Goal: Task Accomplishment & Management: Use online tool/utility

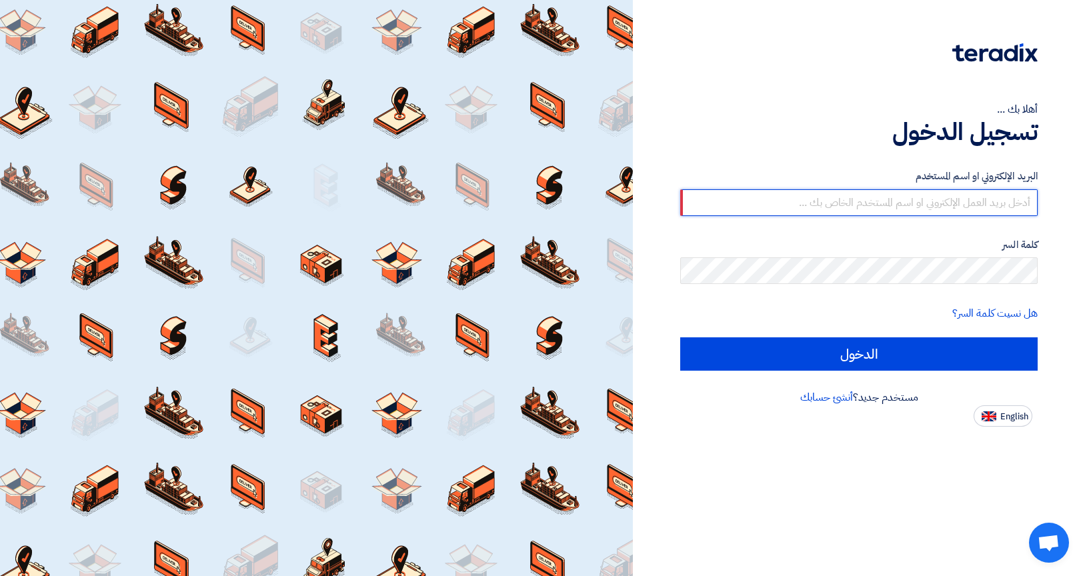
type input "[EMAIL_ADDRESS][PERSON_NAME][DOMAIN_NAME]"
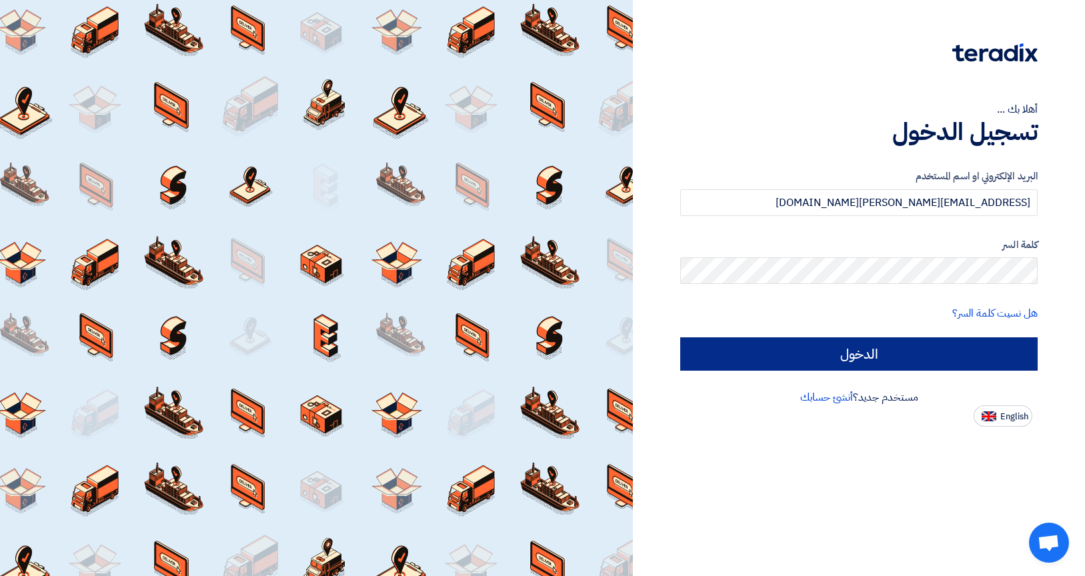
click at [742, 350] on input "الدخول" at bounding box center [858, 353] width 357 height 33
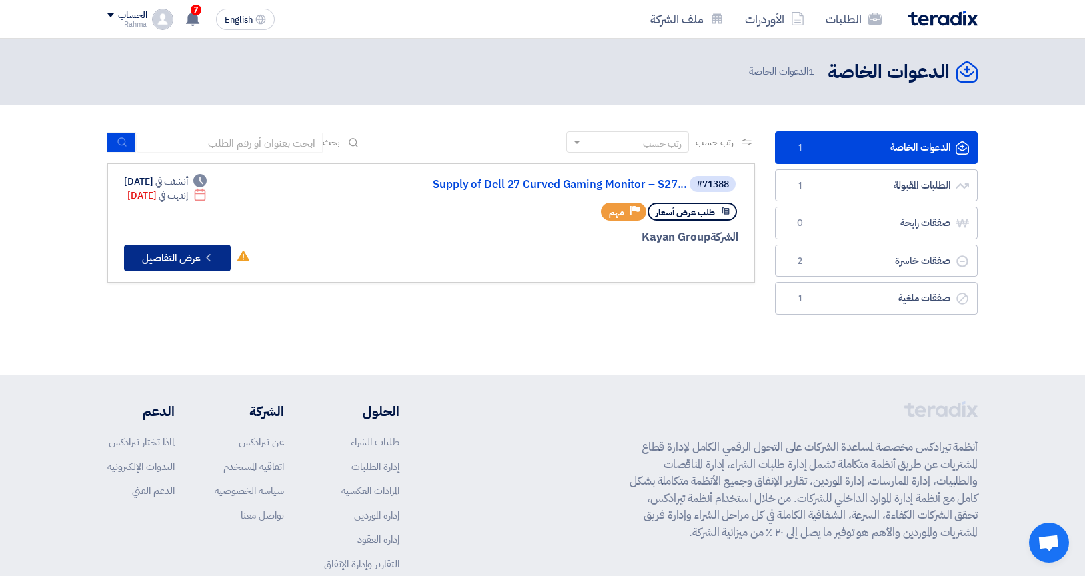
click at [197, 260] on button "Check details عرض التفاصيل" at bounding box center [177, 258] width 107 height 27
click at [797, 150] on span "1" at bounding box center [799, 147] width 16 height 13
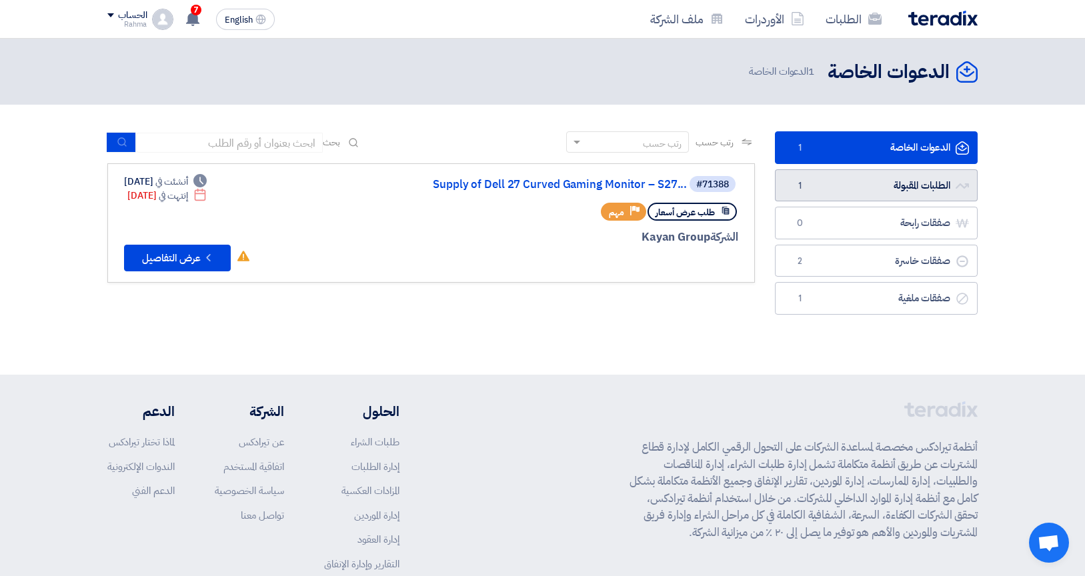
click at [873, 181] on link "الطلبات المقبولة الطلبات المقبولة 1" at bounding box center [876, 185] width 203 height 33
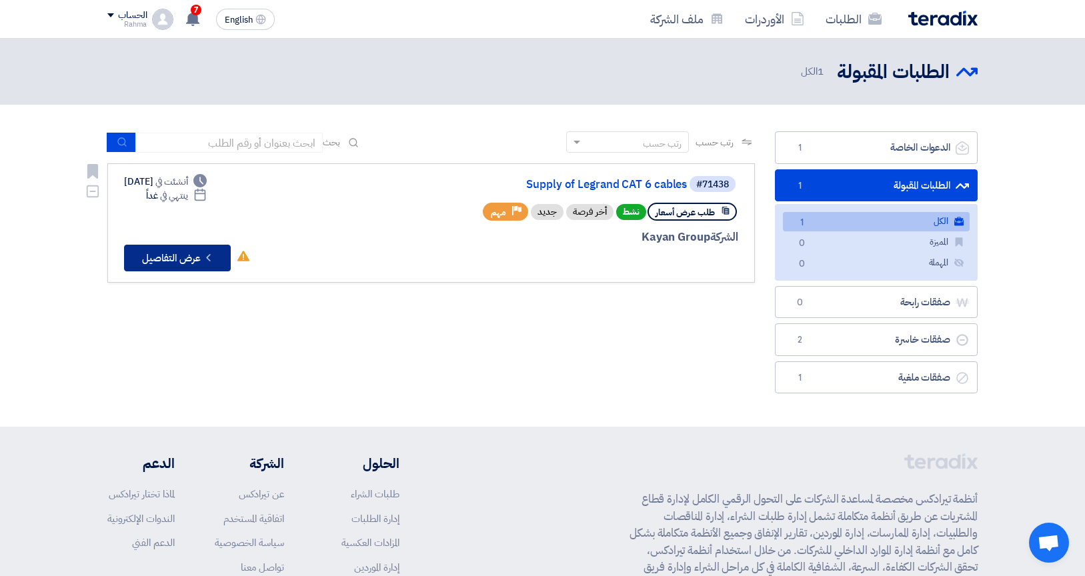
click at [195, 254] on button "Check details عرض التفاصيل" at bounding box center [177, 258] width 107 height 27
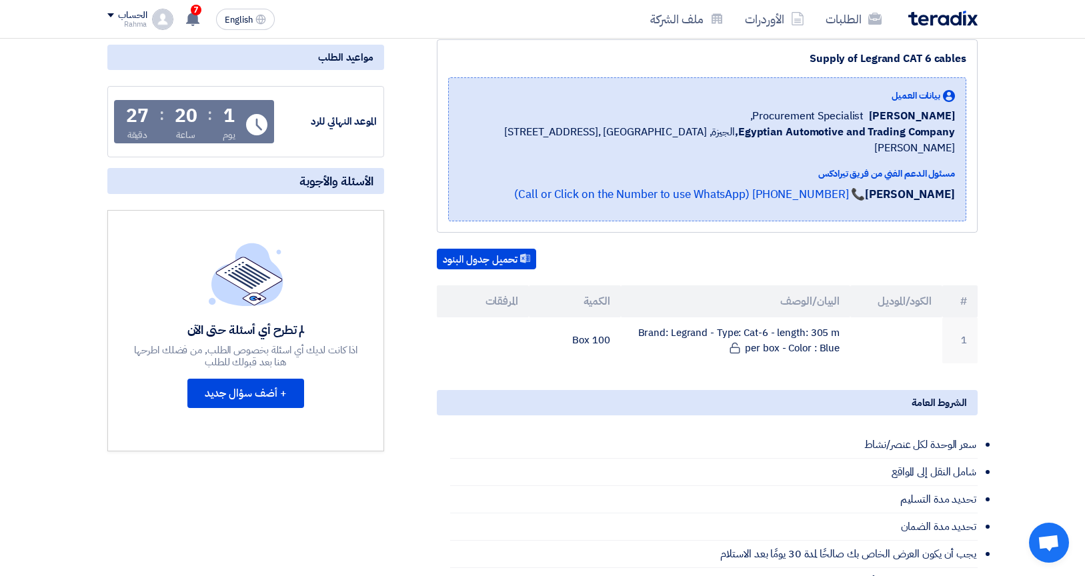
scroll to position [157, 0]
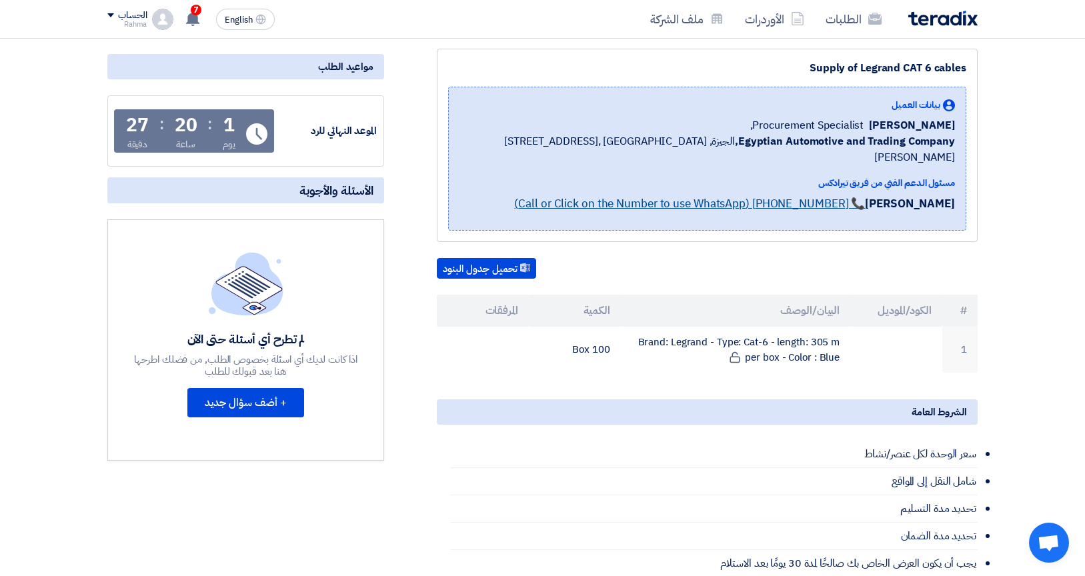
click at [697, 195] on link "📞 [PHONE_NUMBER] (Call or Click on the Number to use WhatsApp)" at bounding box center [689, 203] width 351 height 17
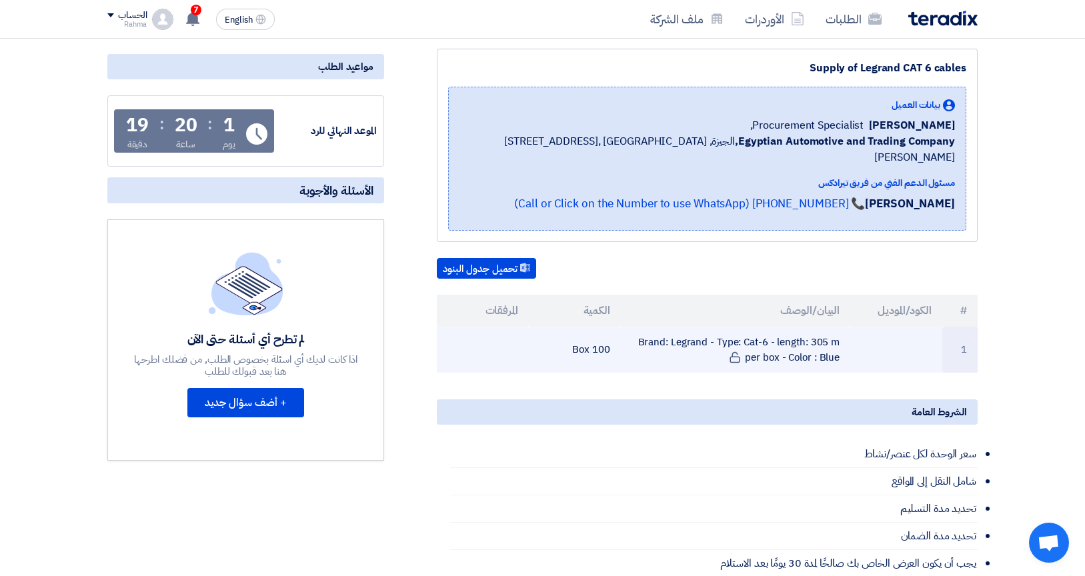
click at [750, 333] on td "Brand: Legrand - Type: Cat-6 - length: 305 m per box - Color : Blue" at bounding box center [736, 350] width 230 height 46
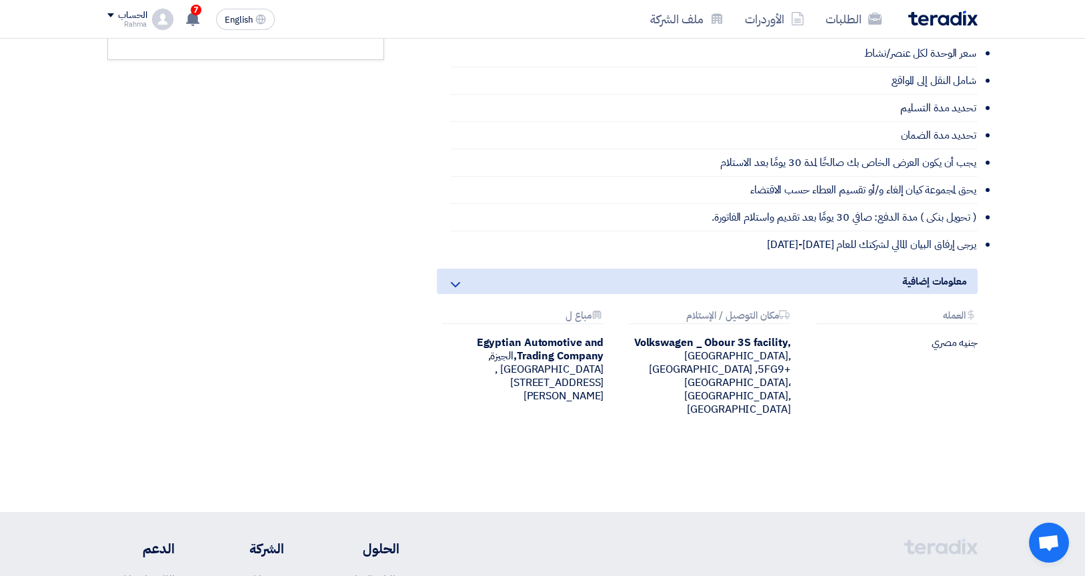
scroll to position [549, 0]
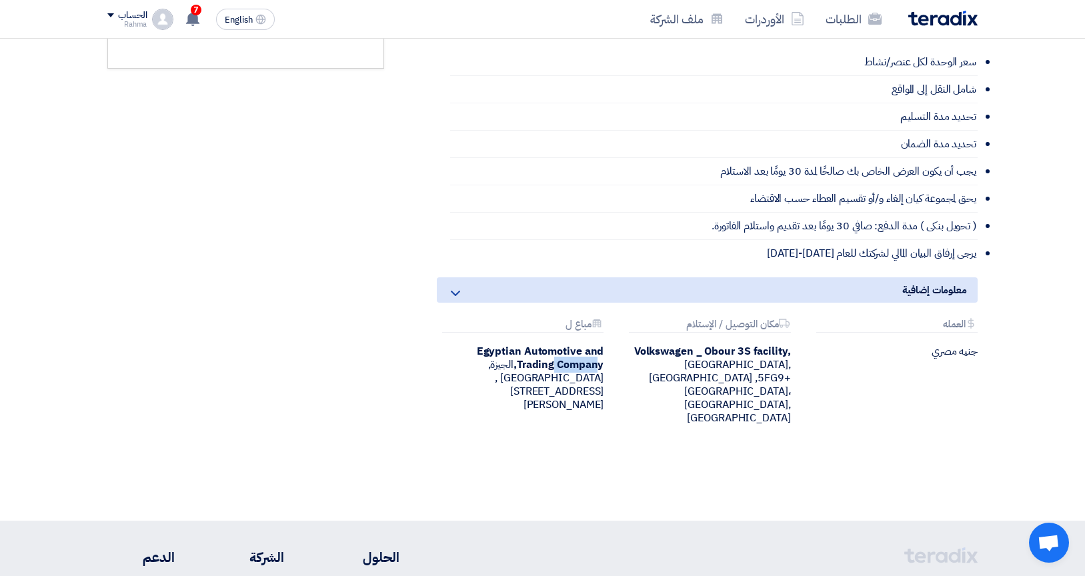
drag, startPoint x: 440, startPoint y: 331, endPoint x: 596, endPoint y: 349, distance: 157.1
click at [596, 349] on b "Egyptian Automotive and Trading Company," at bounding box center [540, 357] width 127 height 29
click at [605, 351] on div "Attachments مباع ل Egyptian Automotive and Trading Company, [GEOGRAPHIC_DATA], …" at bounding box center [520, 372] width 187 height 106
drag, startPoint x: 605, startPoint y: 351, endPoint x: 463, endPoint y: 315, distance: 146.5
click at [463, 319] on div "Attachments مباع ل Egyptian Automotive and Trading Company, [GEOGRAPHIC_DATA], …" at bounding box center [520, 372] width 187 height 106
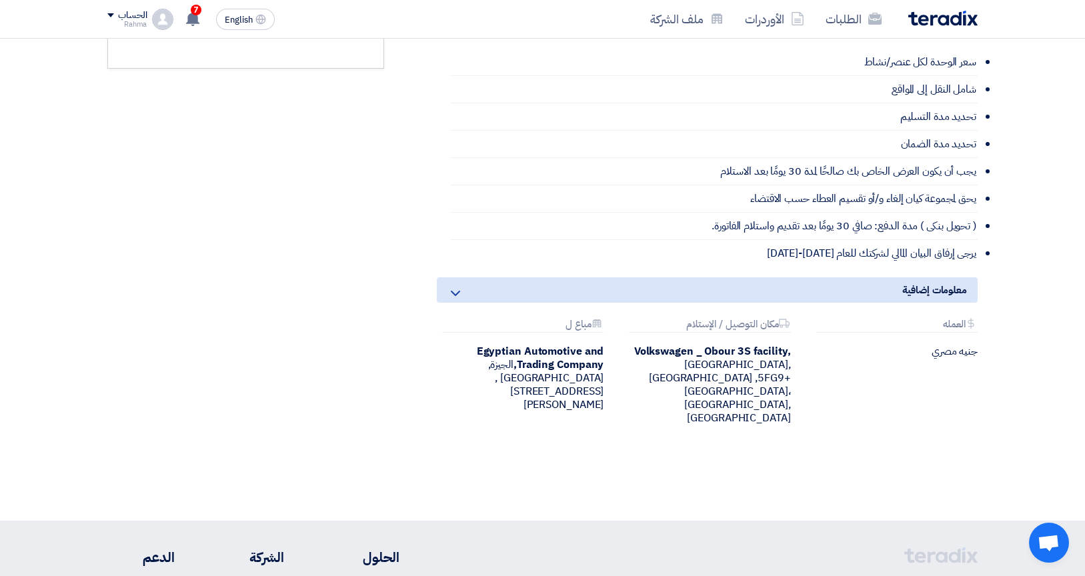
drag, startPoint x: 580, startPoint y: 377, endPoint x: 579, endPoint y: 321, distance: 55.3
click at [579, 321] on div "Attachments مباع ل Egyptian Automotive and Trading Company, [GEOGRAPHIC_DATA], …" at bounding box center [520, 372] width 187 height 106
copy div "Egyptian Automotive and Trading Company, [GEOGRAPHIC_DATA], [GEOGRAPHIC_DATA] ,…"
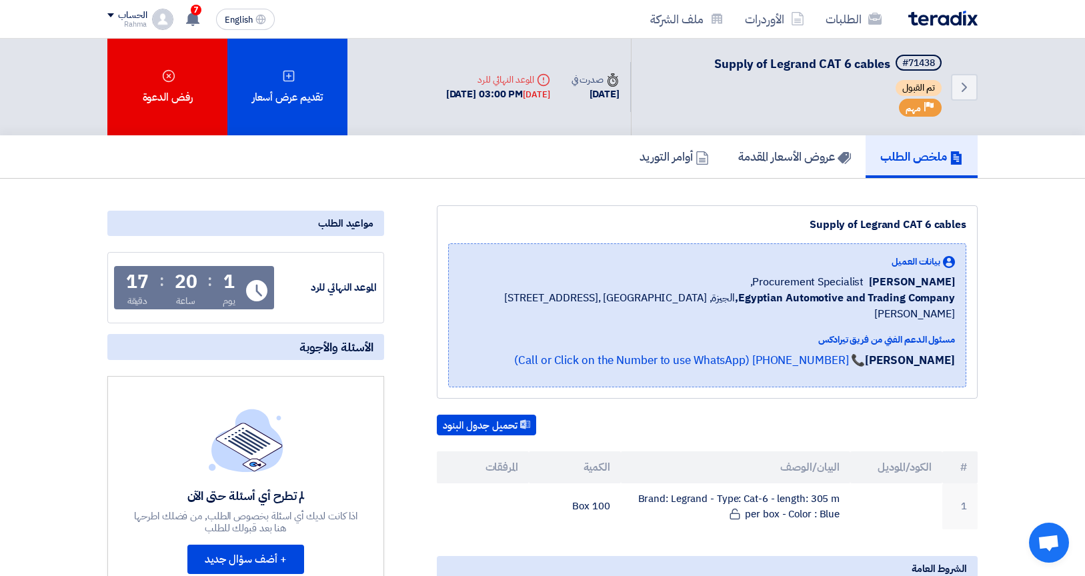
scroll to position [0, 0]
